Goal: Transaction & Acquisition: Purchase product/service

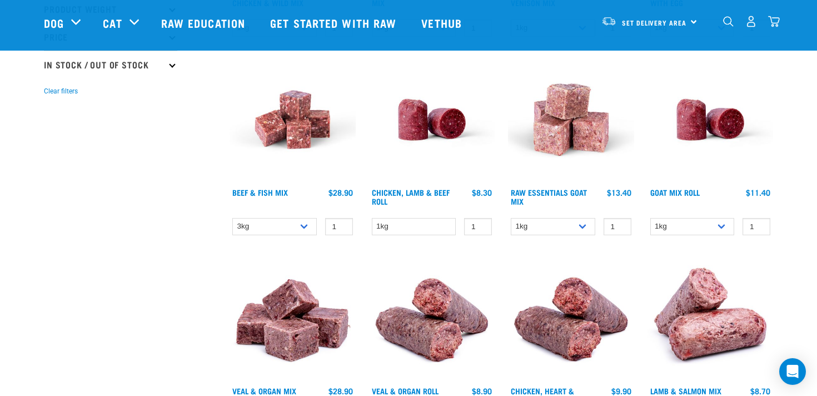
scroll to position [312, 0]
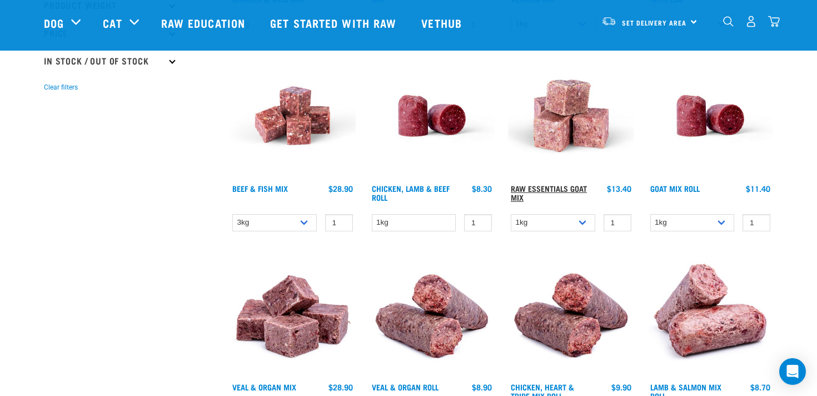
click at [557, 187] on link "Raw Essentials Goat Mix" at bounding box center [549, 192] width 76 height 13
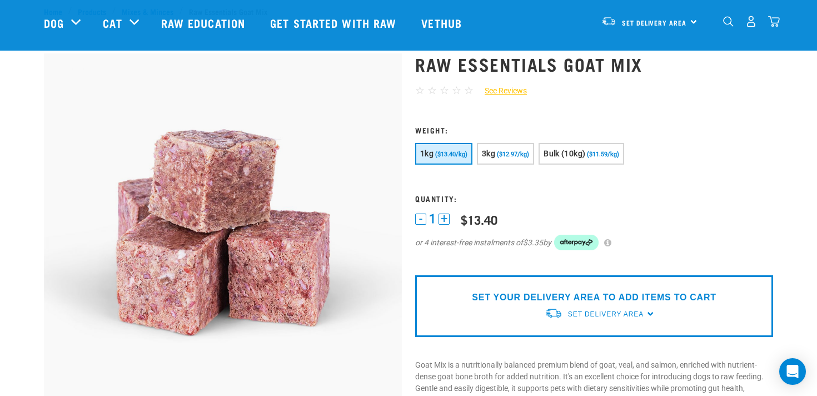
scroll to position [46, 0]
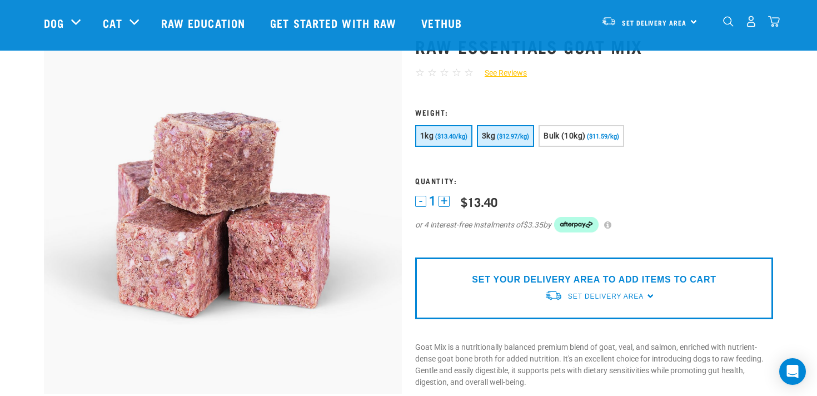
click at [519, 137] on span "($12.97/kg)" at bounding box center [513, 136] width 32 height 7
click at [750, 26] on img "dropdown navigation" at bounding box center [752, 22] width 12 height 12
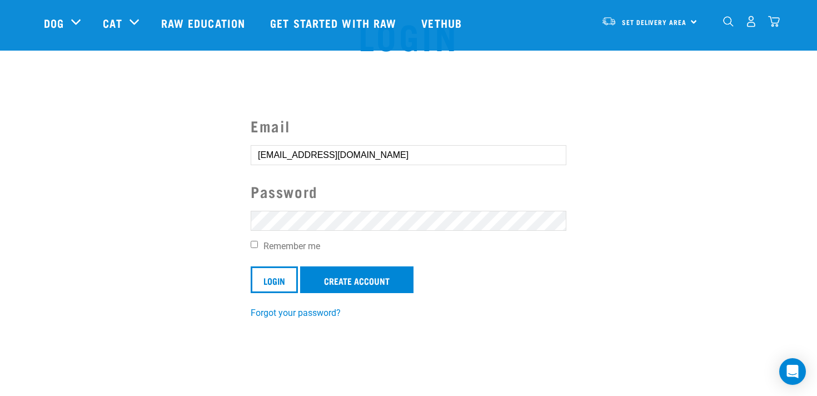
scroll to position [43, 0]
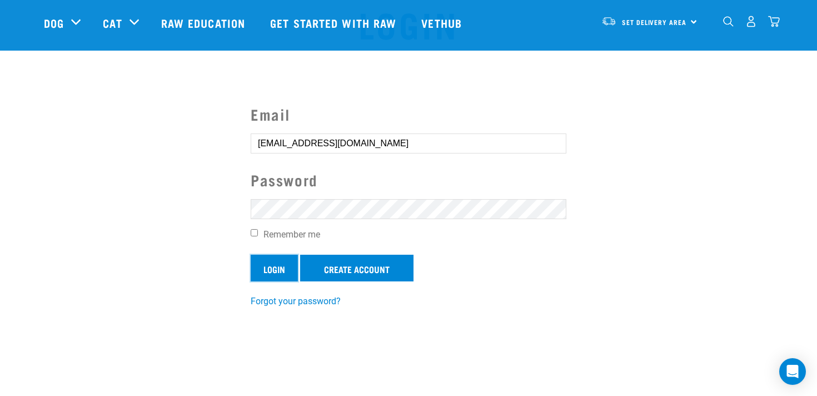
click at [276, 272] on input "Login" at bounding box center [274, 268] width 47 height 27
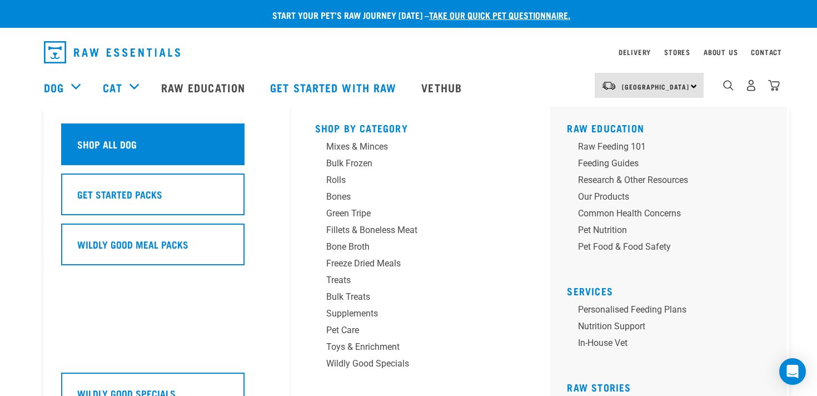
click at [209, 143] on div "Shop All Dog" at bounding box center [152, 144] width 183 height 42
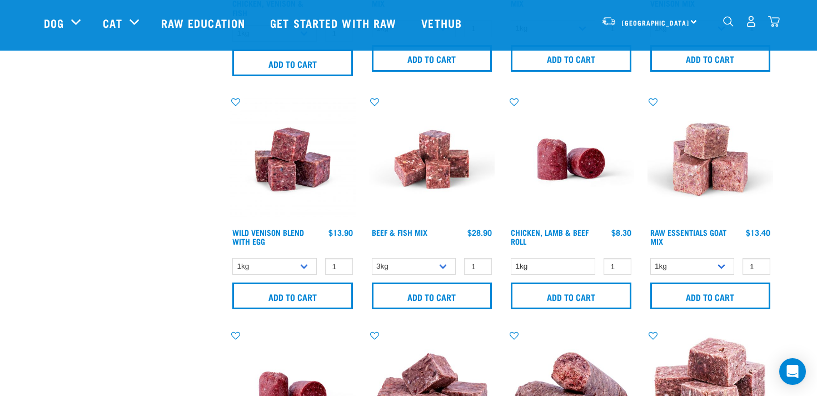
scroll to position [689, 0]
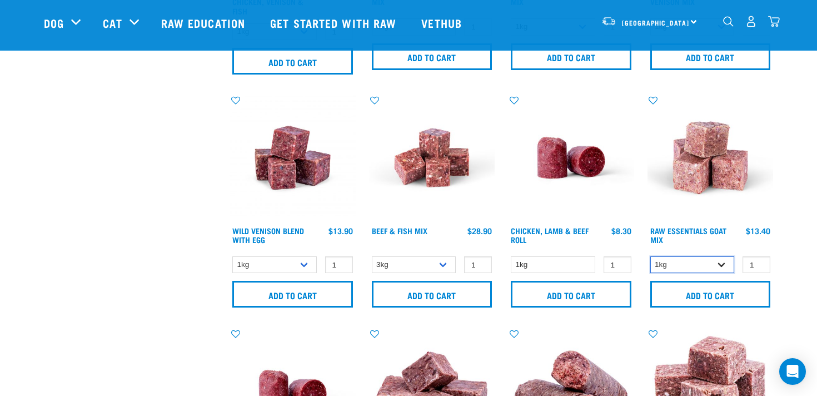
click at [720, 262] on select "1kg 3kg Bulk (10kg)" at bounding box center [692, 264] width 85 height 17
select select "337219"
click at [732, 176] on img at bounding box center [711, 158] width 126 height 126
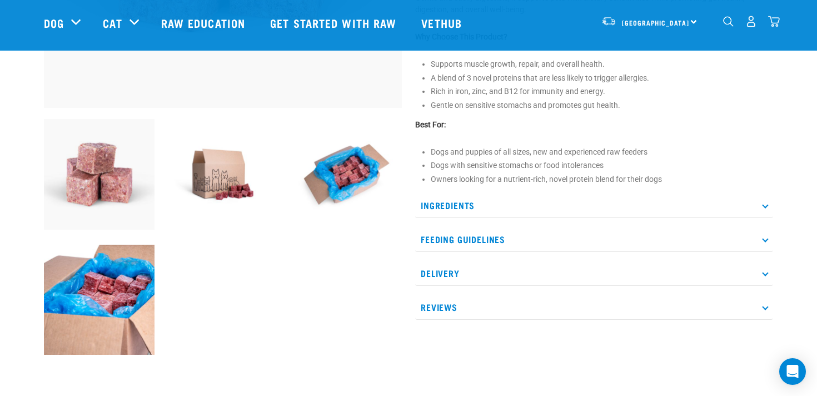
scroll to position [335, 0]
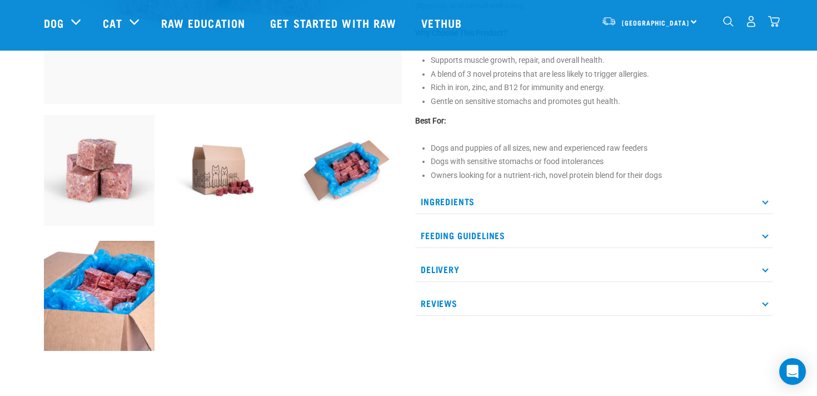
click at [660, 198] on p "Ingredients" at bounding box center [594, 201] width 358 height 25
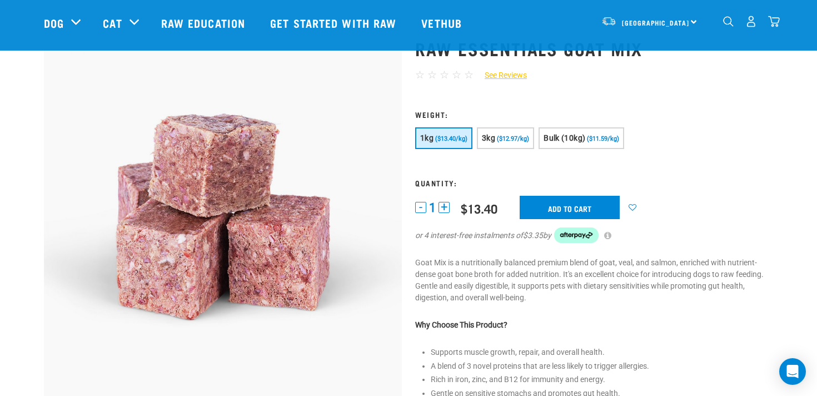
scroll to position [44, 0]
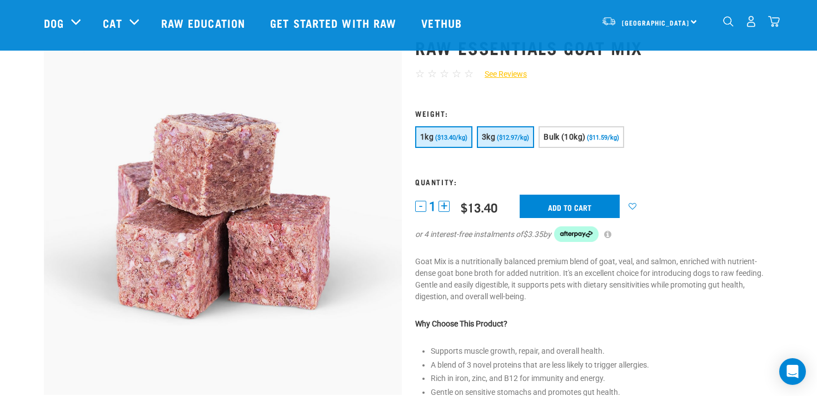
click at [513, 142] on button "3kg ($12.97/kg)" at bounding box center [505, 137] width 57 height 22
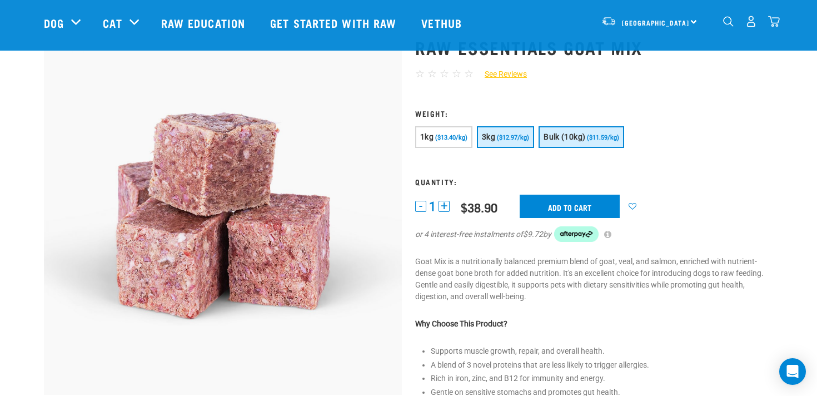
click at [585, 141] on span "Bulk (10kg)" at bounding box center [565, 136] width 42 height 9
click at [517, 143] on button "3kg ($12.97/kg)" at bounding box center [505, 137] width 57 height 22
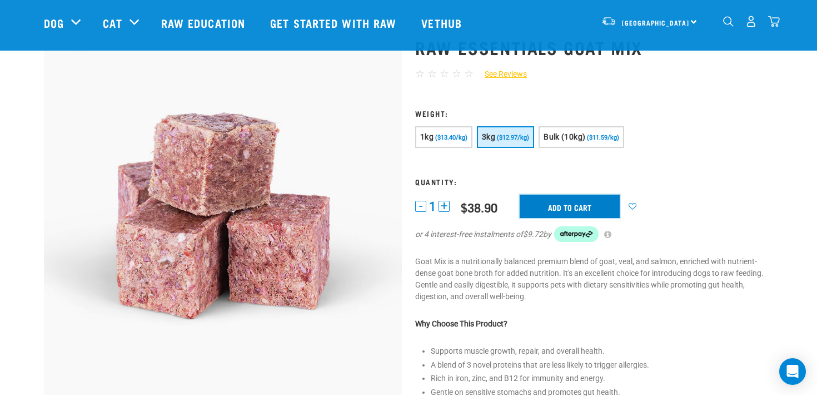
click at [558, 211] on input "Add to cart" at bounding box center [570, 206] width 100 height 23
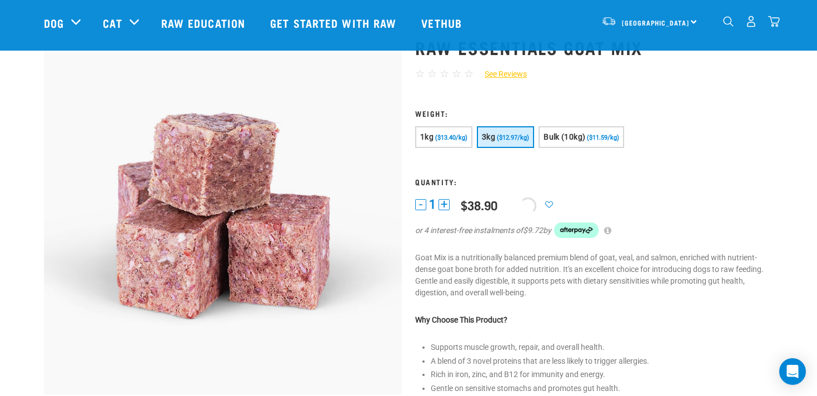
scroll to position [0, 0]
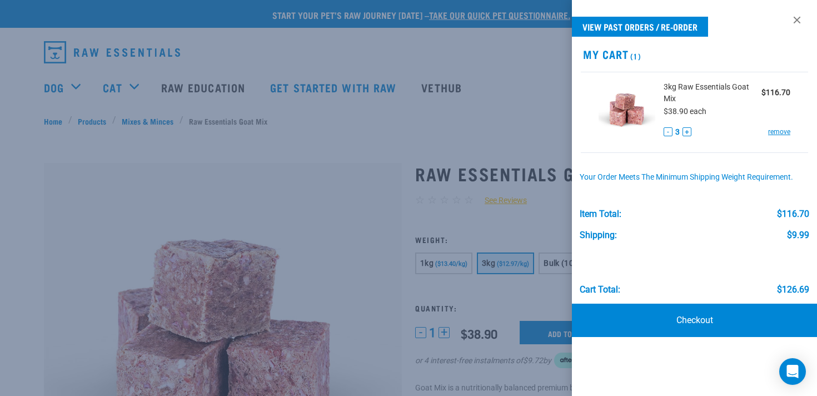
click at [105, 102] on div at bounding box center [408, 198] width 817 height 396
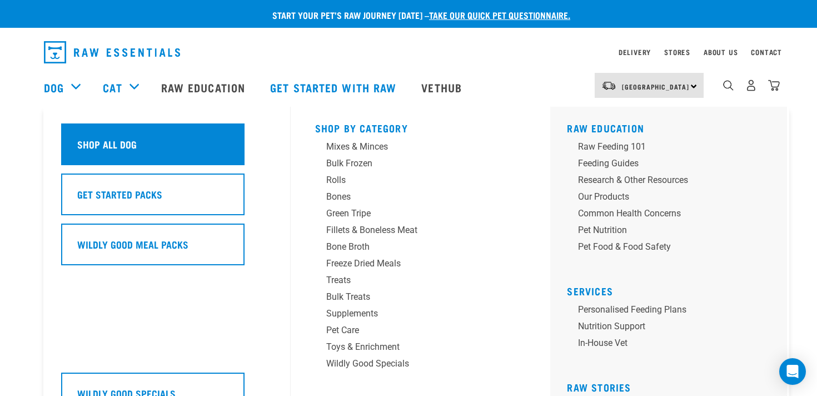
click at [102, 141] on h5 "Shop All Dog" at bounding box center [106, 144] width 59 height 14
click at [147, 149] on div "Shop All Dog" at bounding box center [152, 144] width 183 height 42
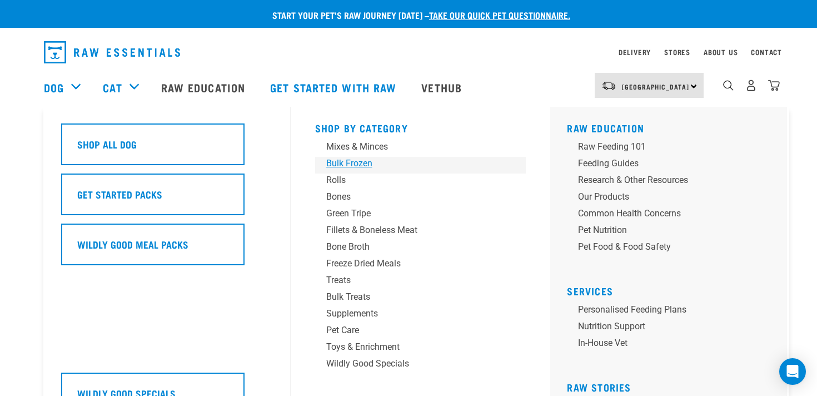
click at [373, 161] on div "Bulk Frozen" at bounding box center [412, 163] width 173 height 13
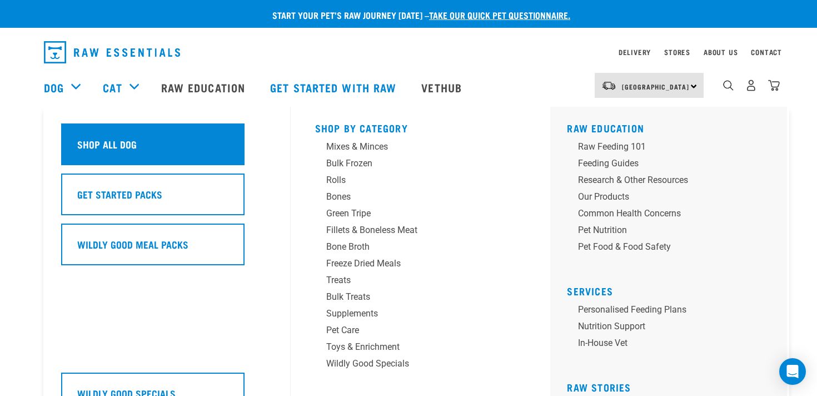
click at [92, 125] on div "Shop All Dog" at bounding box center [152, 144] width 183 height 42
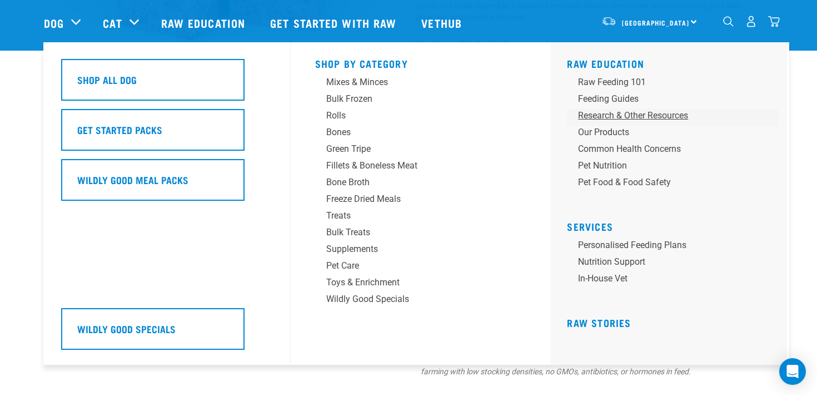
scroll to position [327, 0]
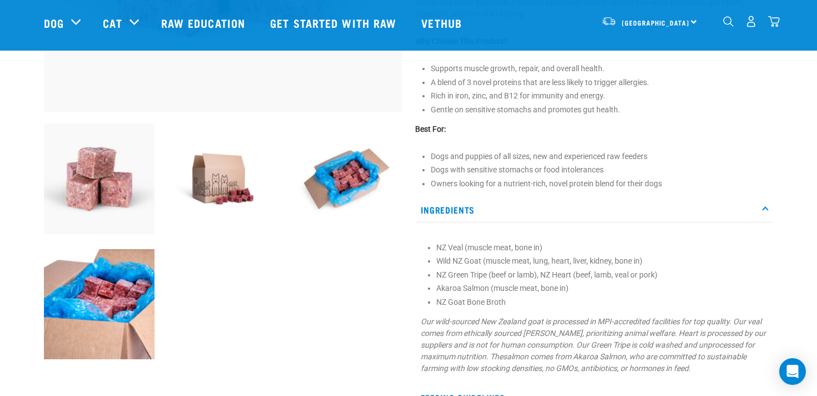
click at [407, 371] on div at bounding box center [222, 116] width 371 height 754
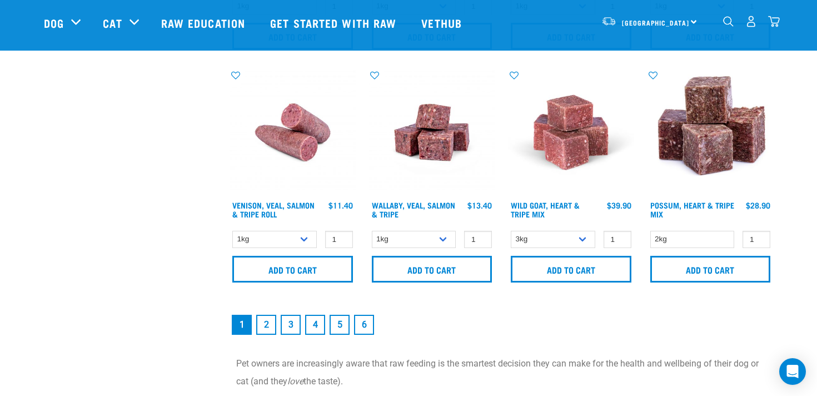
scroll to position [1648, 0]
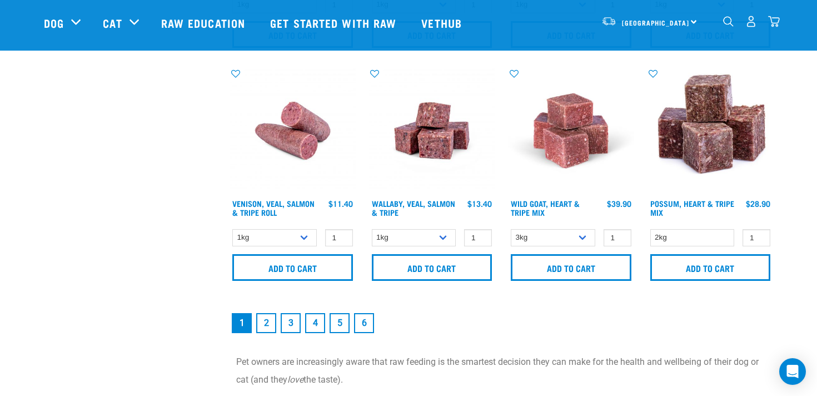
click at [267, 322] on link "2" at bounding box center [266, 323] width 20 height 20
click at [240, 324] on link "1" at bounding box center [242, 323] width 20 height 20
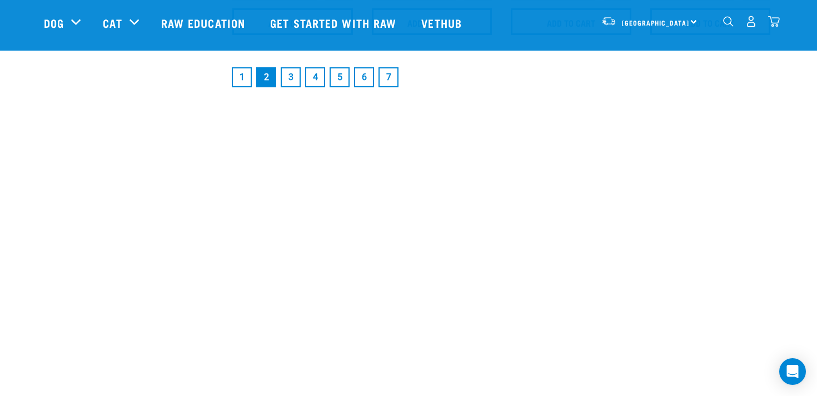
scroll to position [1892, 0]
click at [245, 76] on link "1" at bounding box center [242, 74] width 20 height 20
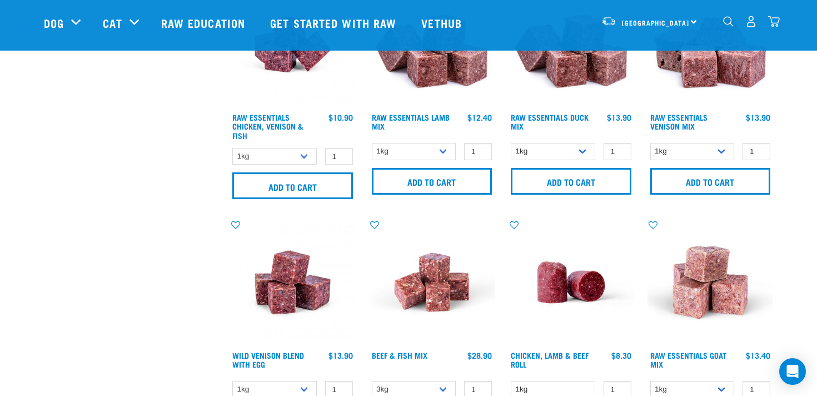
scroll to position [485, 0]
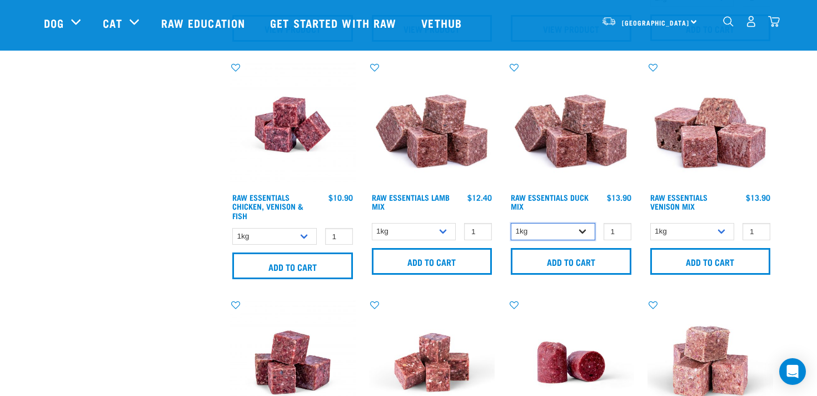
click at [571, 231] on select "1kg 3kg" at bounding box center [553, 231] width 85 height 17
select select "442098"
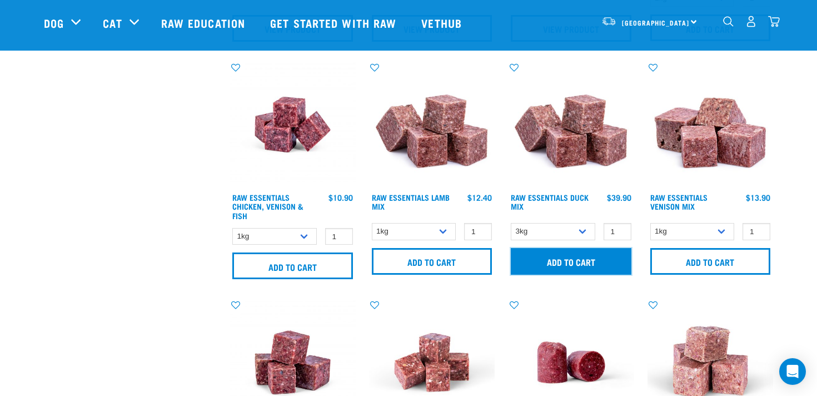
click at [569, 263] on input "Add to cart" at bounding box center [571, 261] width 121 height 27
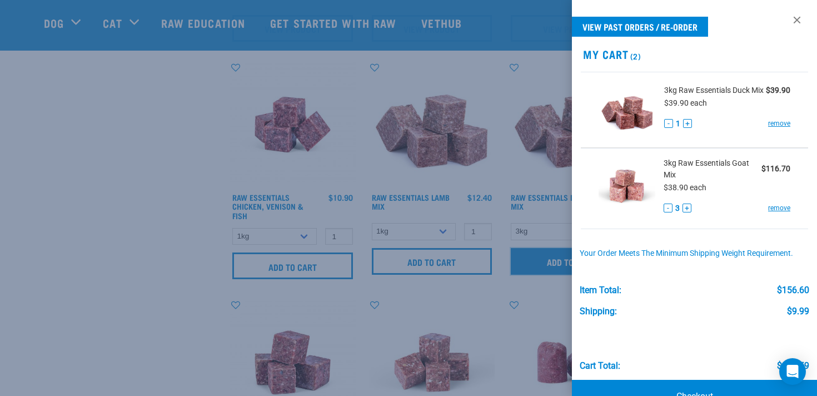
scroll to position [31, 0]
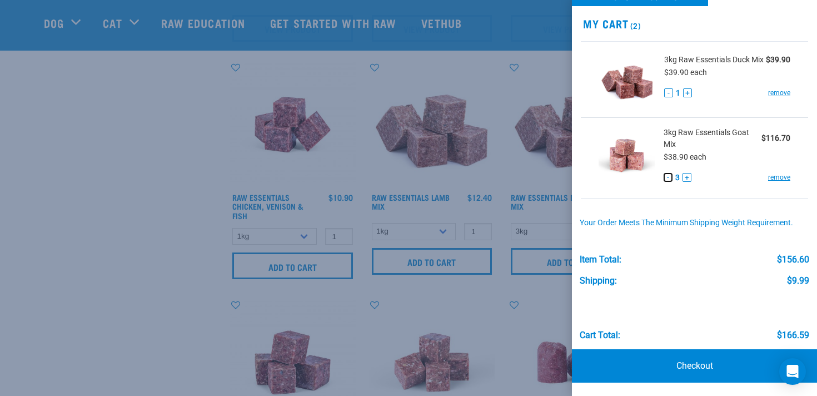
click at [669, 177] on button "-" at bounding box center [668, 177] width 9 height 9
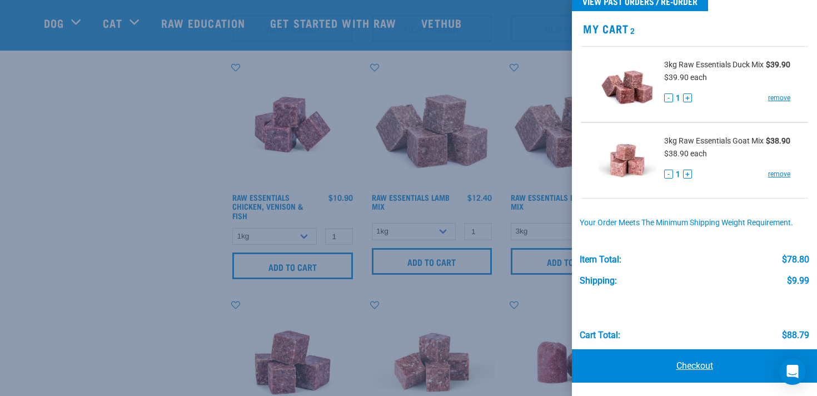
click at [647, 364] on link "Checkout" at bounding box center [694, 365] width 245 height 33
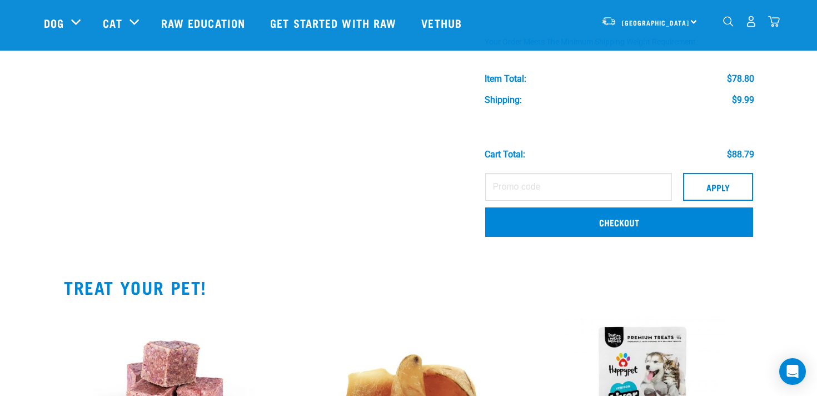
scroll to position [227, 0]
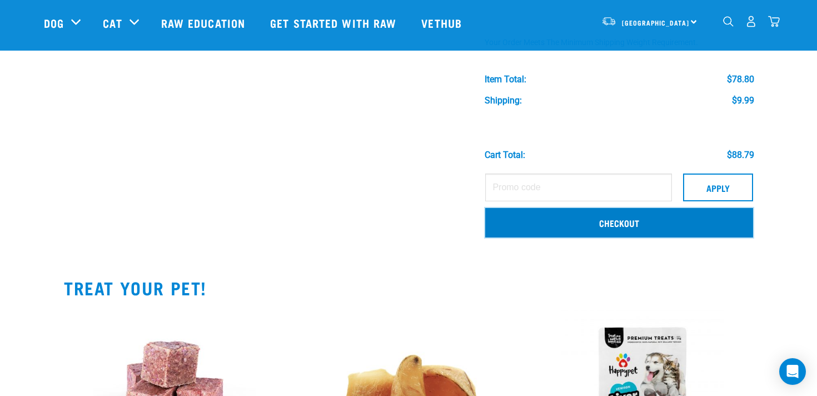
click at [689, 227] on link "Checkout" at bounding box center [619, 222] width 268 height 29
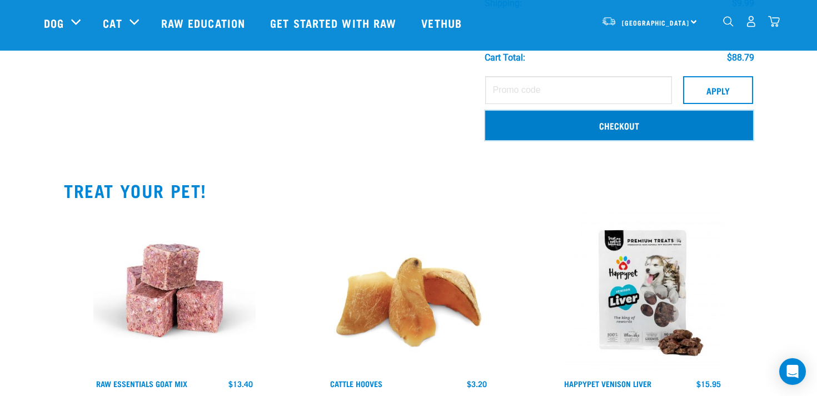
scroll to position [325, 0]
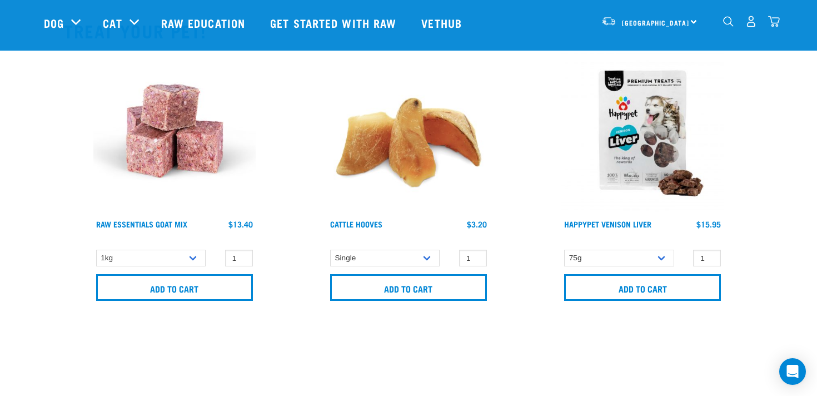
scroll to position [483, 0]
click at [777, 26] on img "dropdown navigation" at bounding box center [774, 22] width 12 height 12
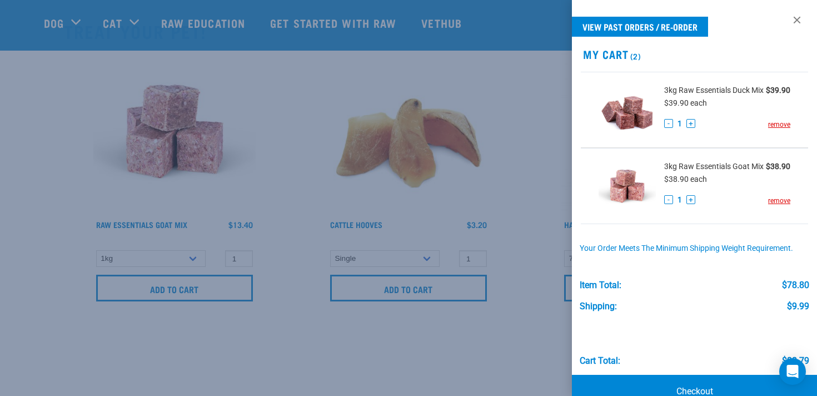
scroll to position [26, 0]
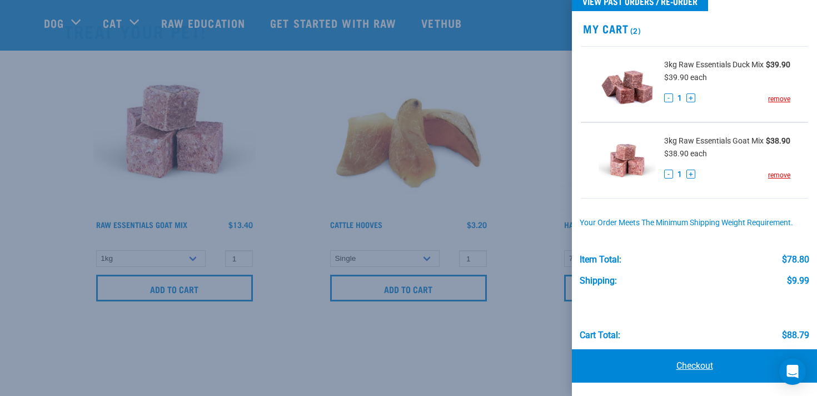
click at [623, 366] on link "Checkout" at bounding box center [694, 365] width 245 height 33
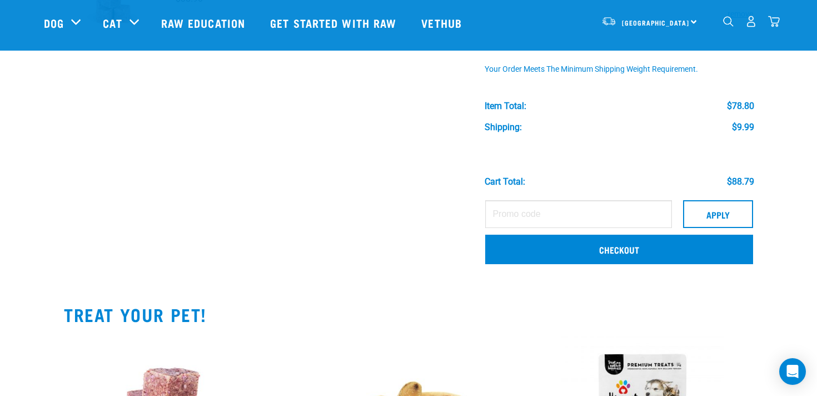
scroll to position [199, 0]
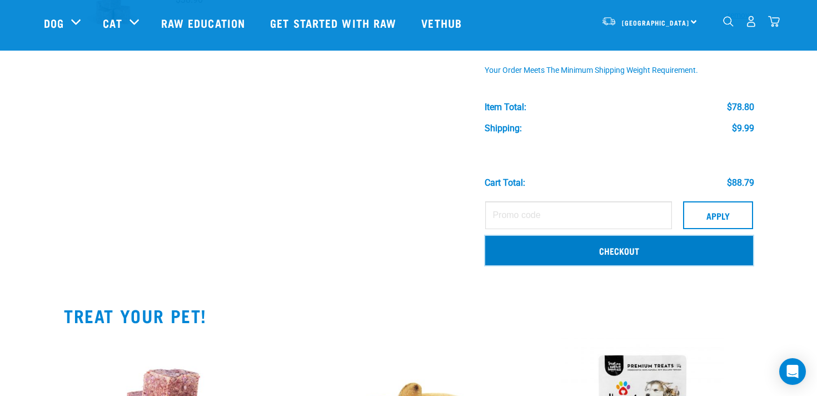
click at [692, 256] on link "Checkout" at bounding box center [619, 250] width 268 height 29
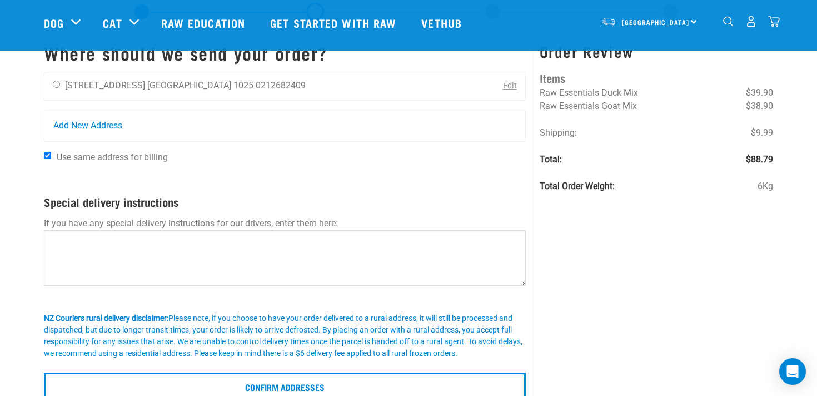
scroll to position [61, 0]
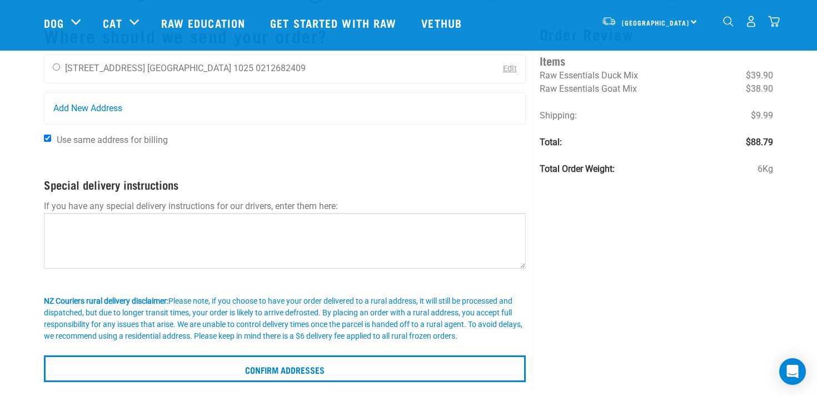
click at [297, 69] on div "Laura Craig 24 Weston Avenue Auckland 1025 0212682409 Edit" at bounding box center [285, 68] width 482 height 29
click at [59, 67] on input "radio" at bounding box center [56, 66] width 7 height 7
radio input "true"
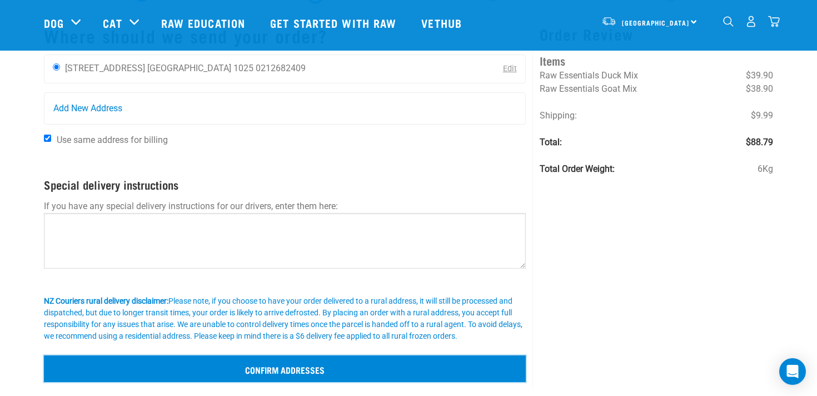
click at [245, 372] on input "Confirm addresses" at bounding box center [285, 368] width 482 height 27
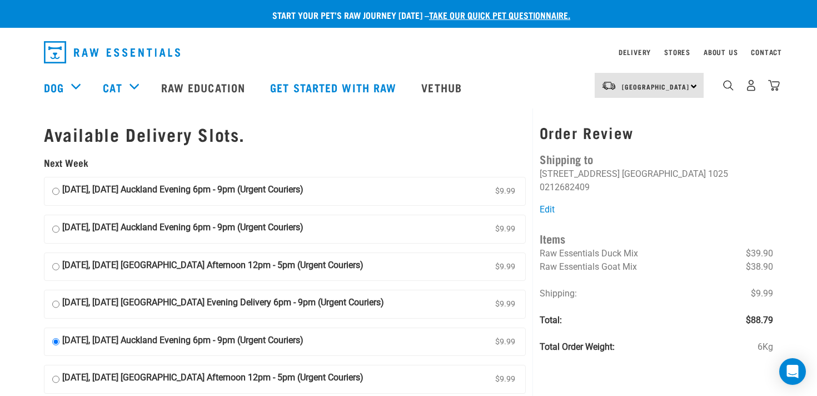
click at [55, 191] on input "18 August, Monday Auckland Evening 6pm - 9pm (Urgent Couriers) $9.99" at bounding box center [55, 191] width 7 height 17
radio input "true"
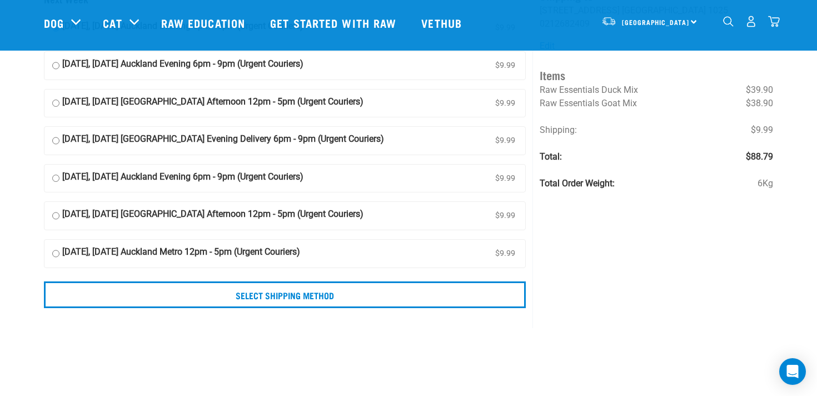
scroll to position [69, 0]
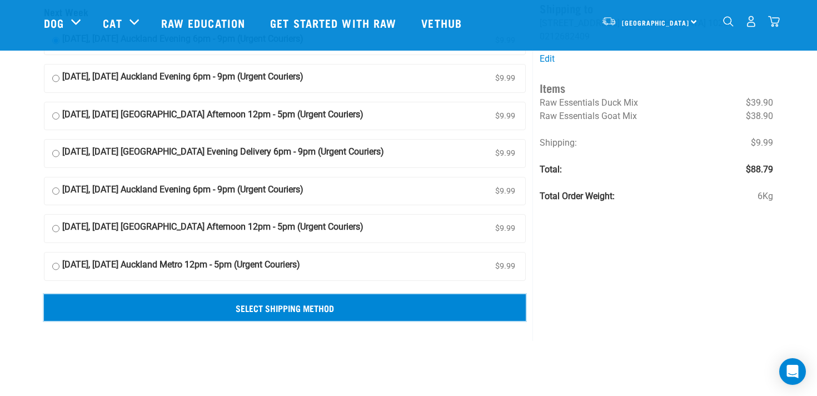
click at [274, 311] on input "Select Shipping Method" at bounding box center [285, 307] width 482 height 27
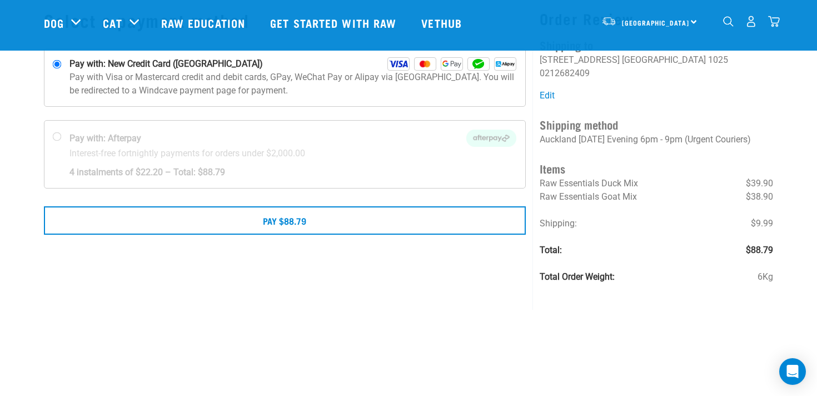
scroll to position [78, 0]
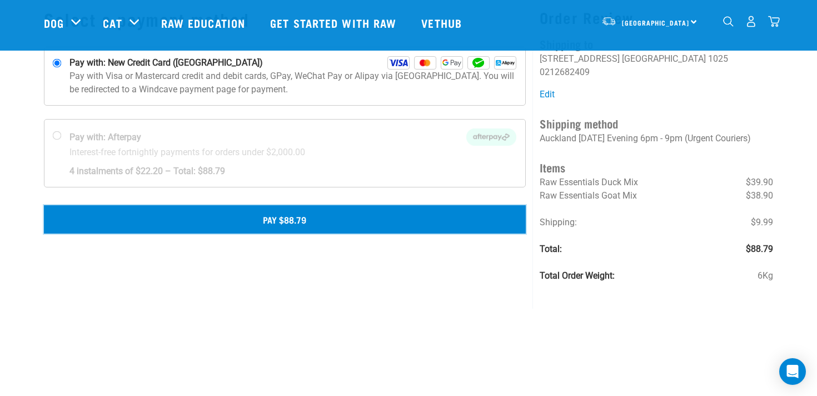
click at [310, 223] on button "Pay $88.79" at bounding box center [285, 219] width 482 height 28
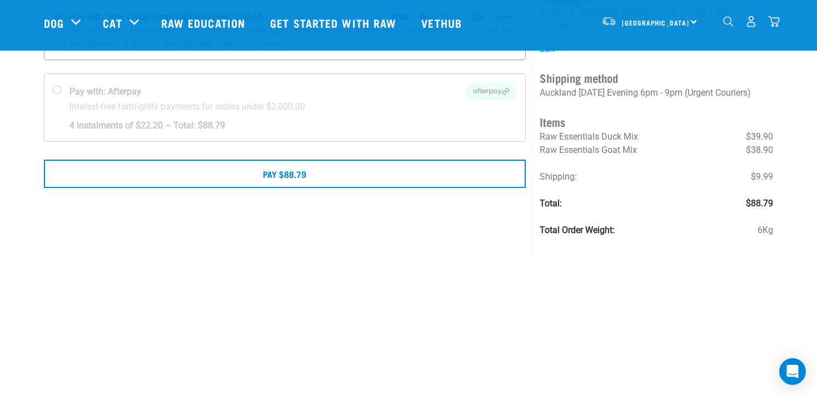
scroll to position [120, 0]
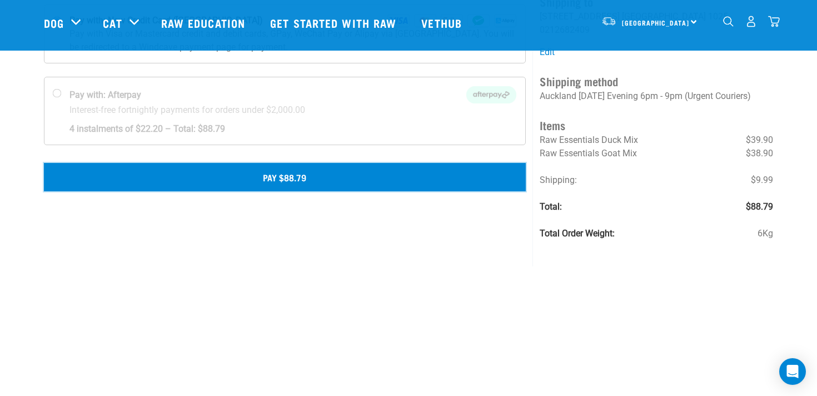
click at [337, 170] on button "Pay $88.79" at bounding box center [285, 177] width 482 height 28
